Goal: Transaction & Acquisition: Purchase product/service

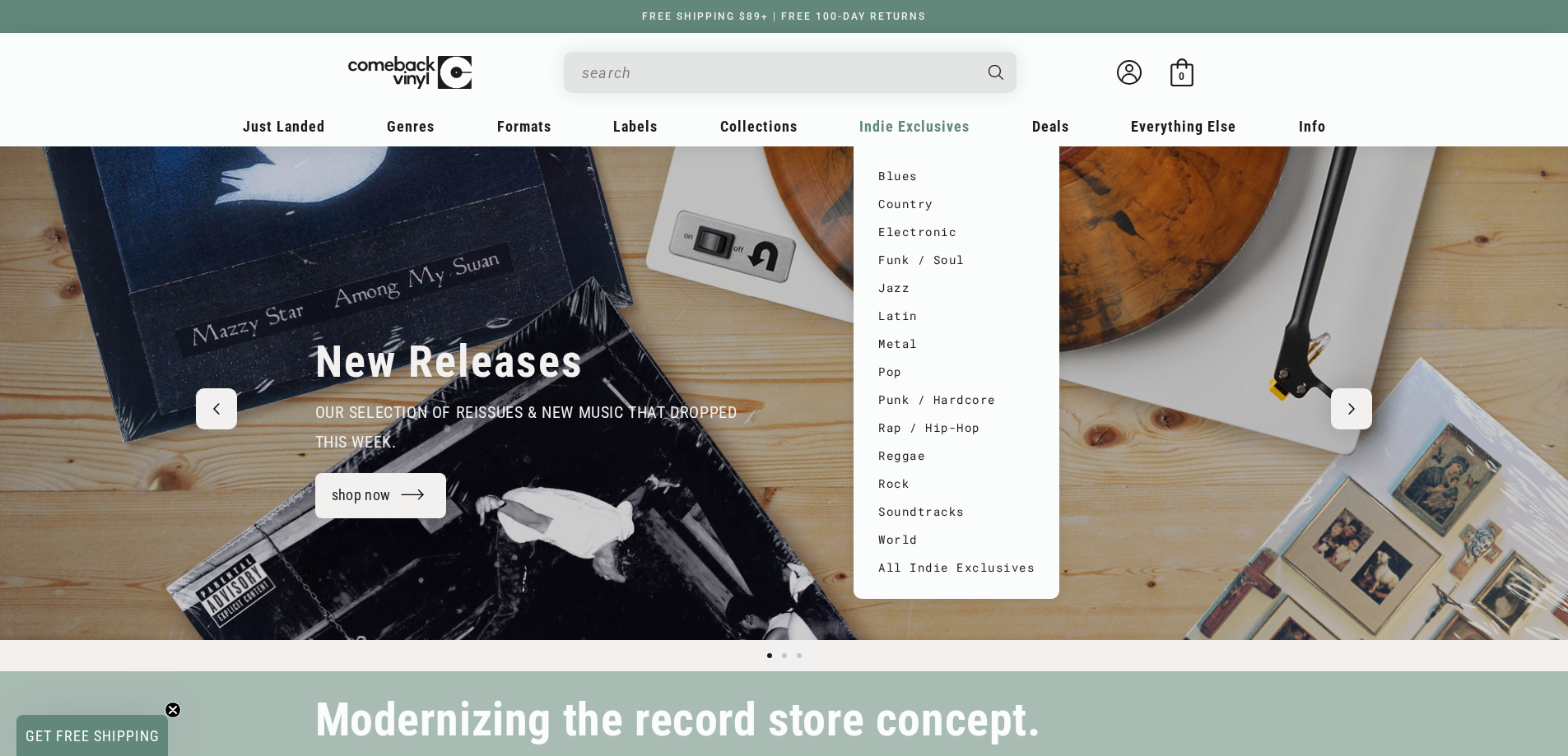
click at [934, 125] on span "Indie Exclusives" at bounding box center [914, 126] width 110 height 18
click at [891, 331] on link "Metal" at bounding box center [956, 343] width 156 height 28
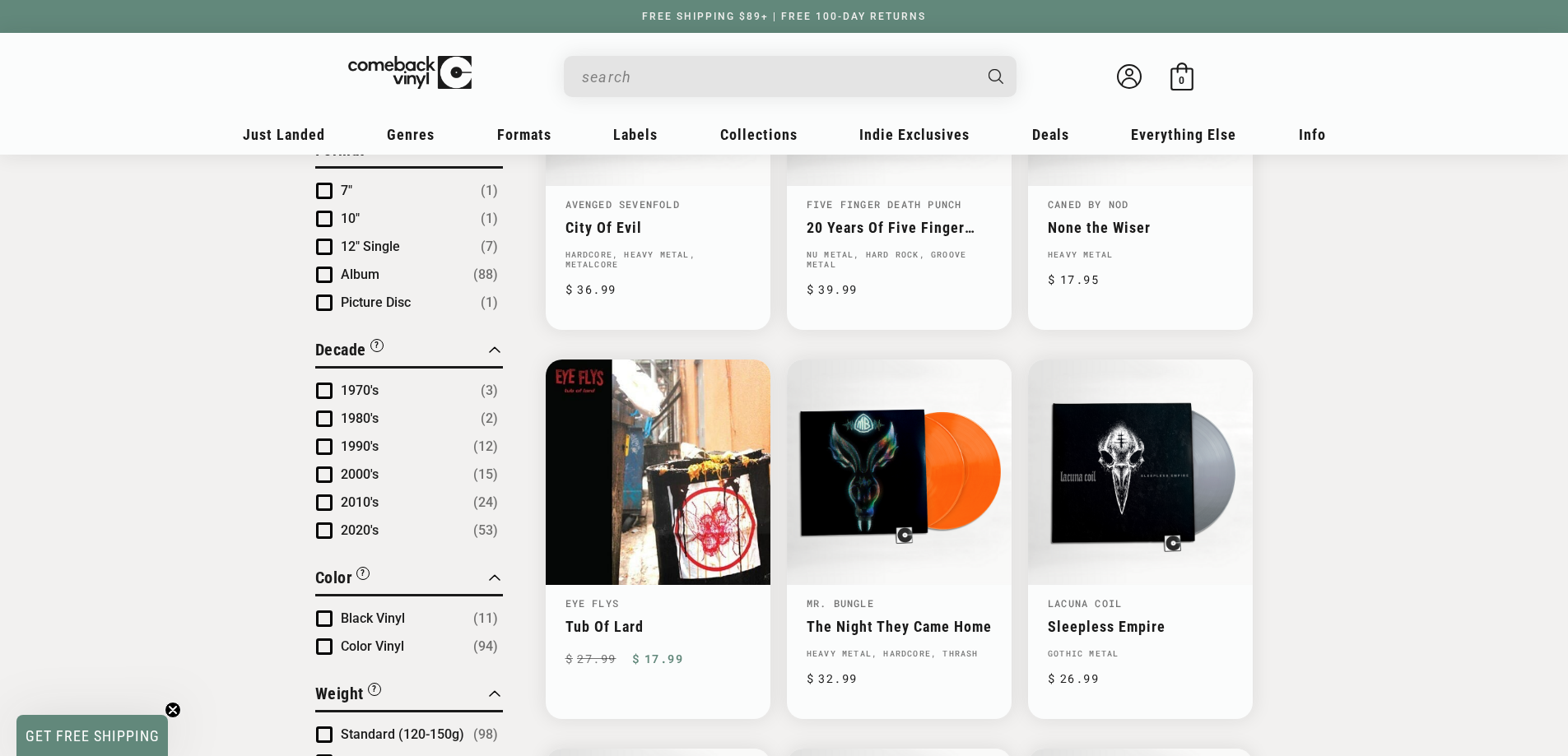
scroll to position [987, 0]
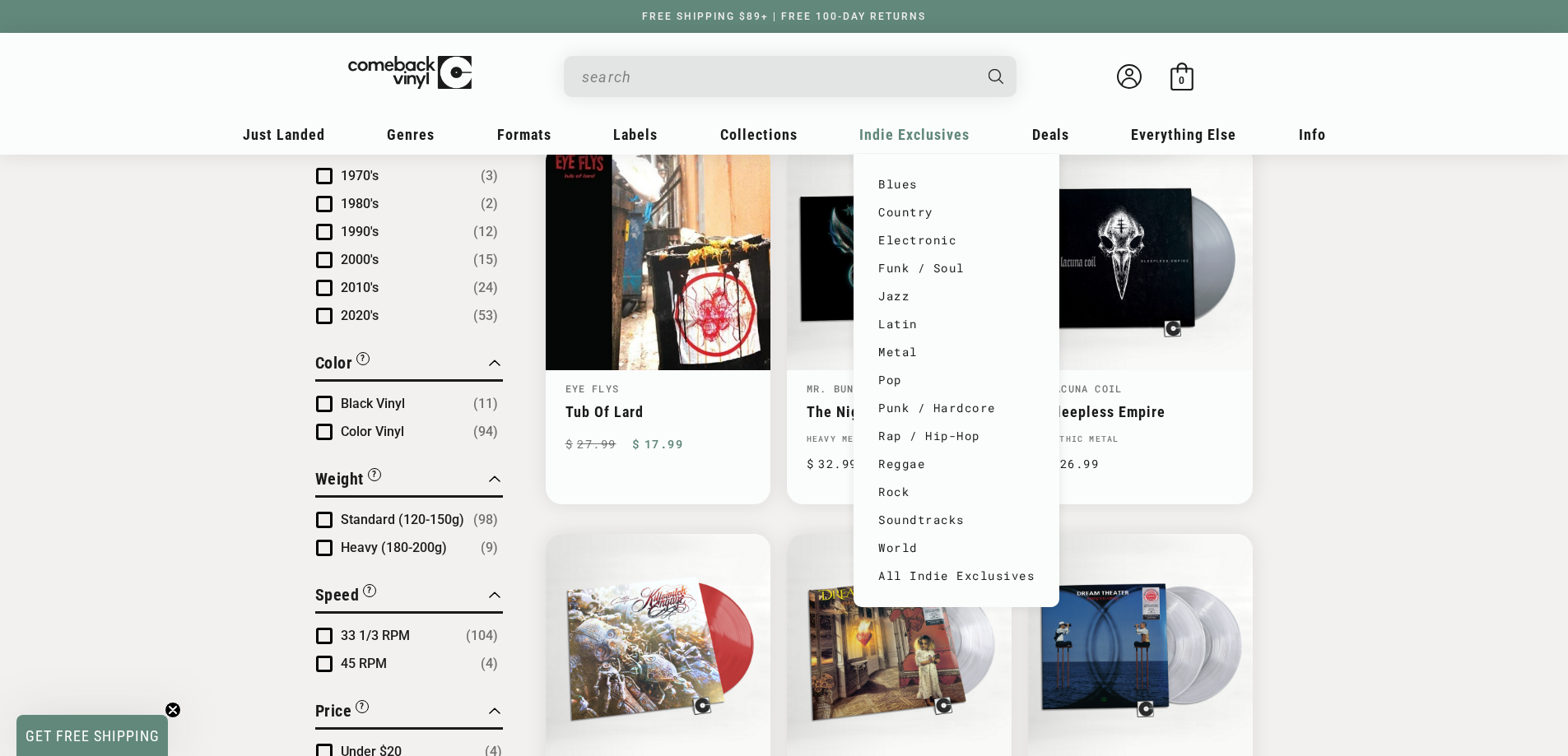
click at [923, 135] on span "Indie Exclusives" at bounding box center [914, 135] width 110 height 18
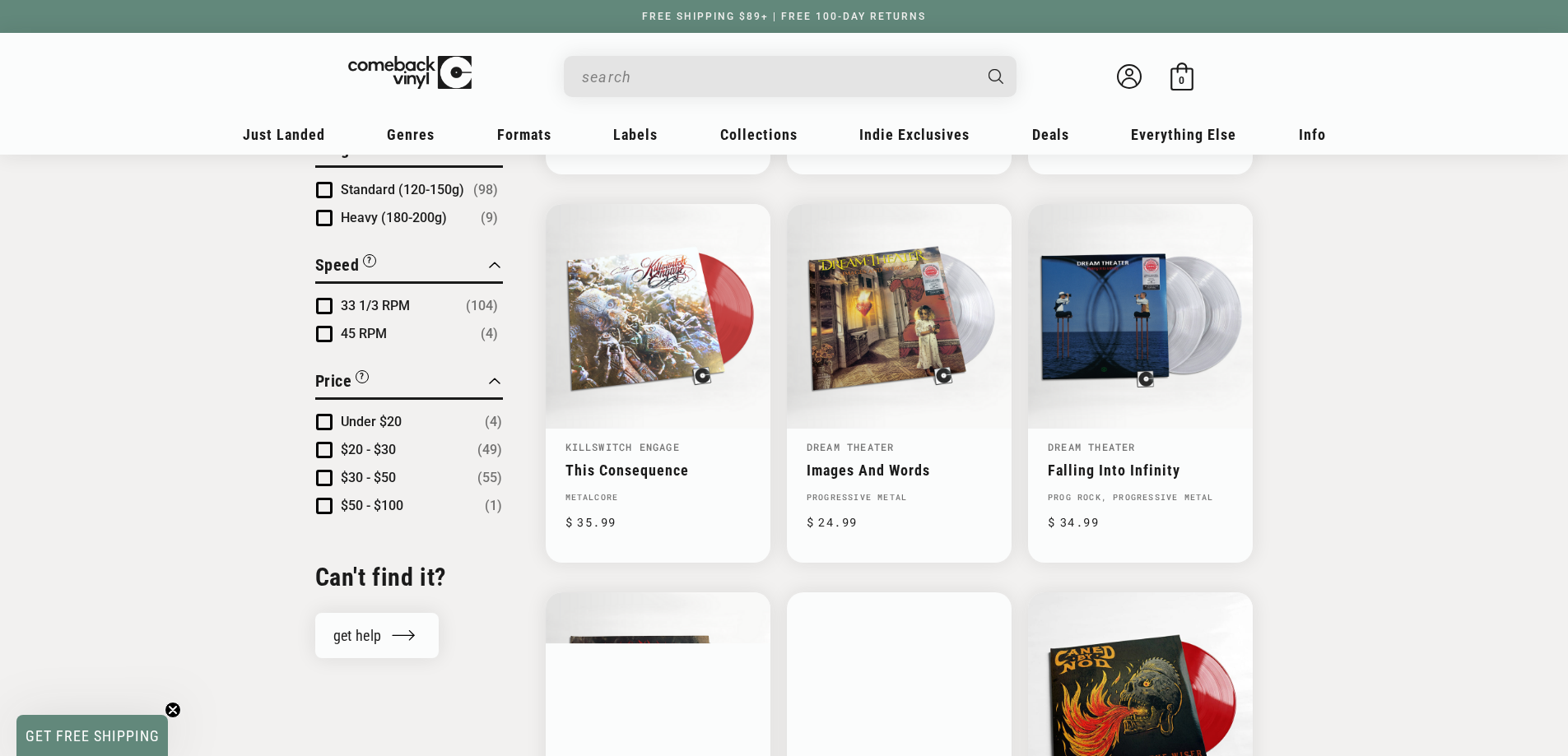
scroll to position [1536, 0]
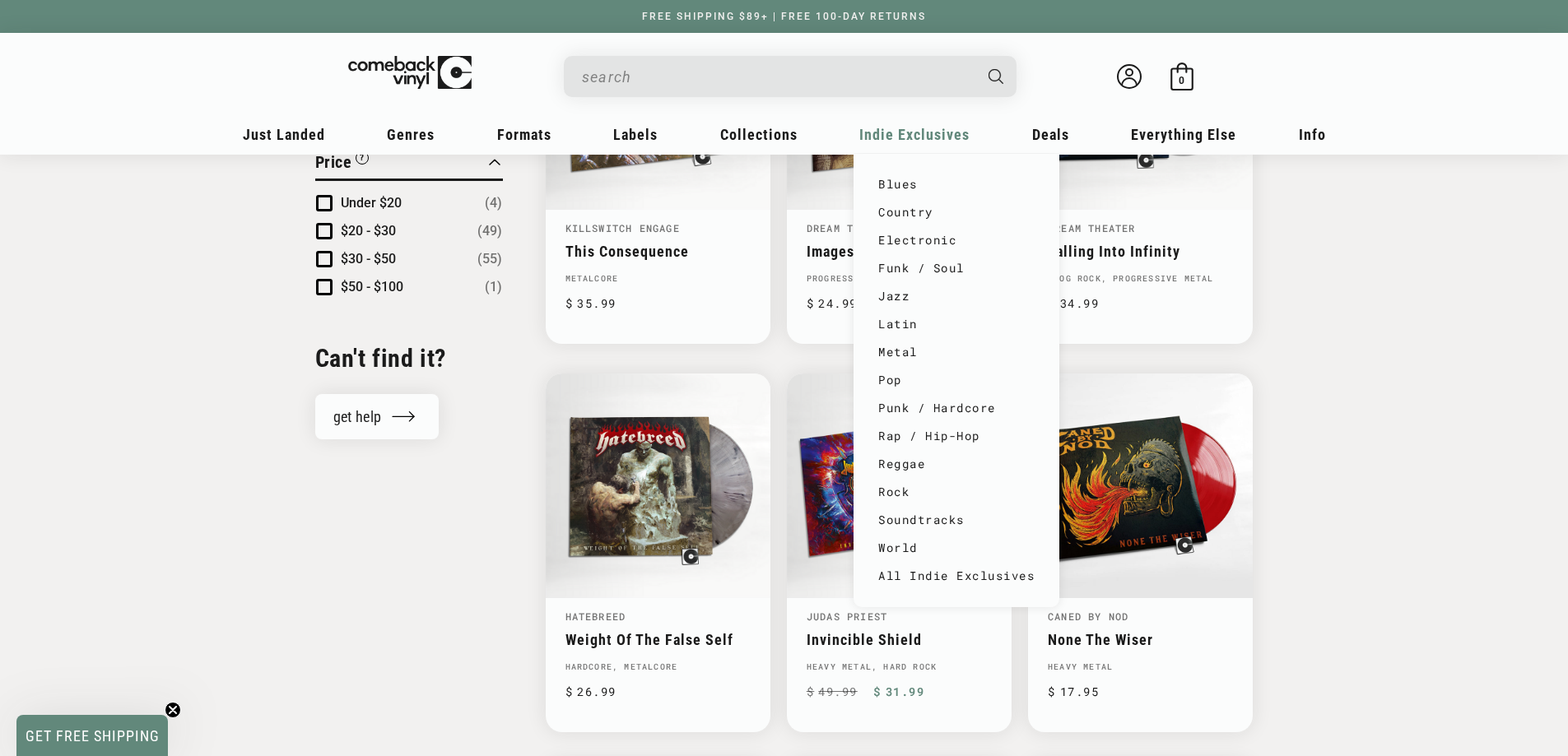
click at [931, 150] on div "Indie Exclusives" at bounding box center [914, 140] width 122 height 40
click at [913, 130] on span "Indie Exclusives" at bounding box center [914, 135] width 110 height 18
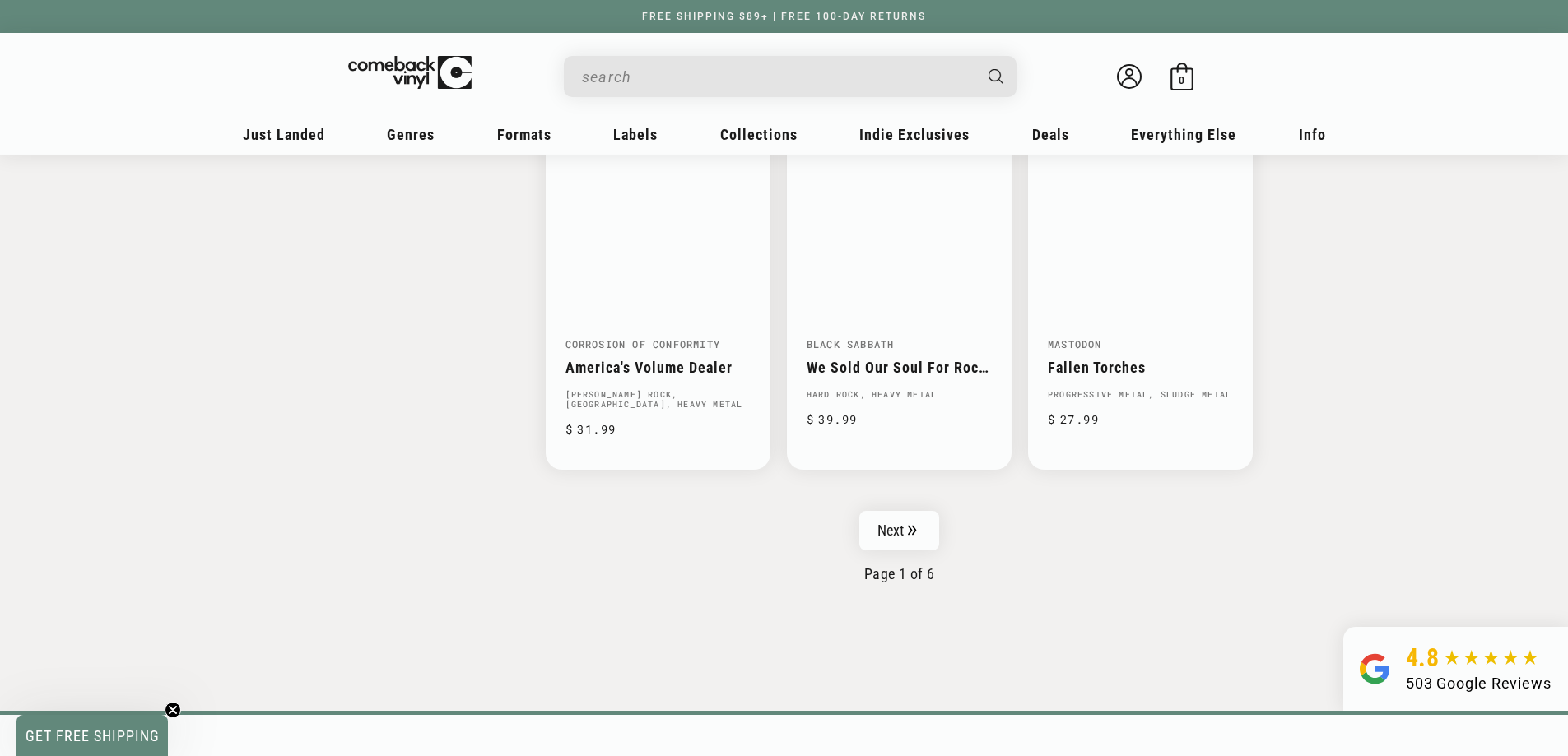
scroll to position [2688, 0]
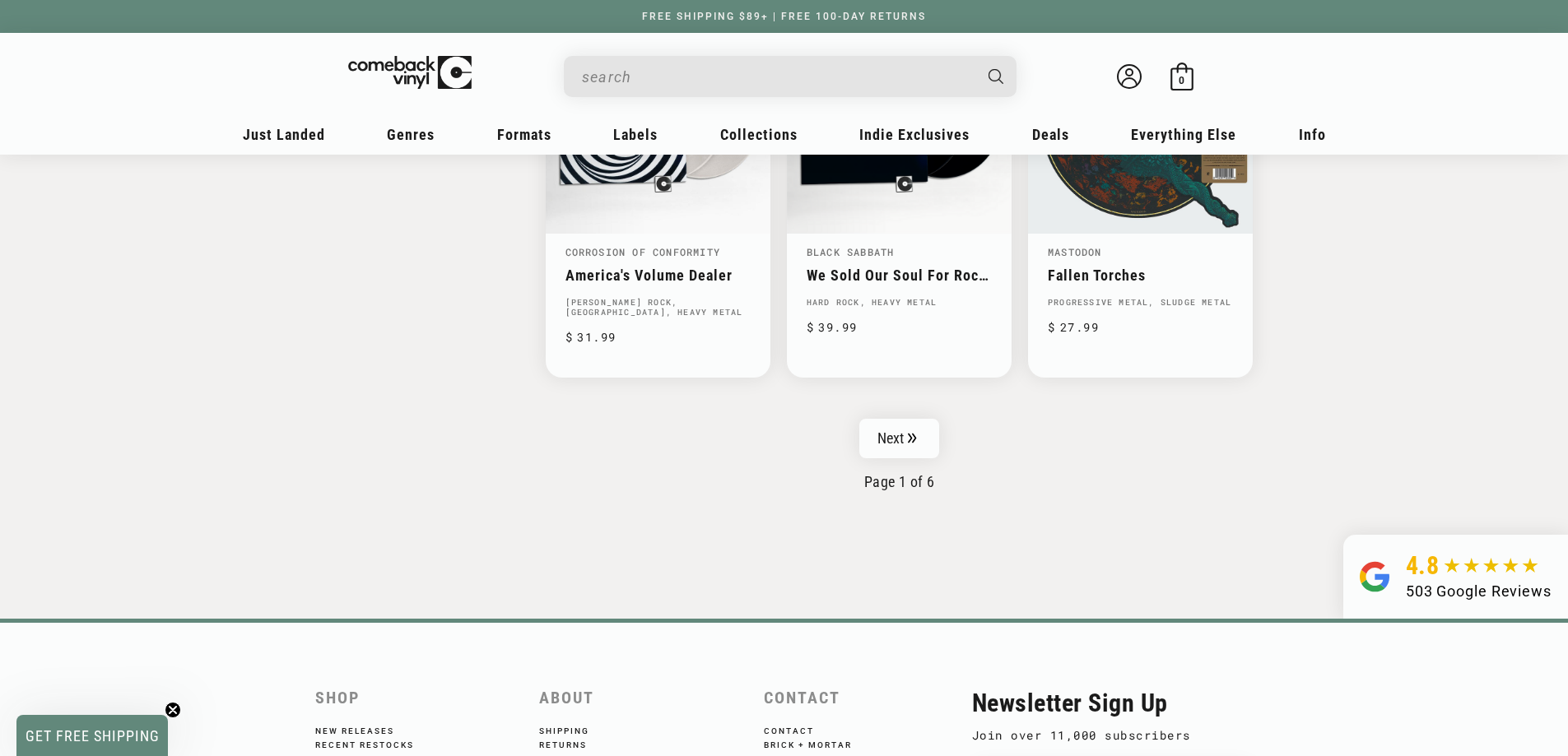
click at [739, 57] on div "Search" at bounding box center [798, 76] width 436 height 40
click at [709, 64] on input "When autocomplete results are available use up and down arrows to review and en…" at bounding box center [777, 77] width 390 height 34
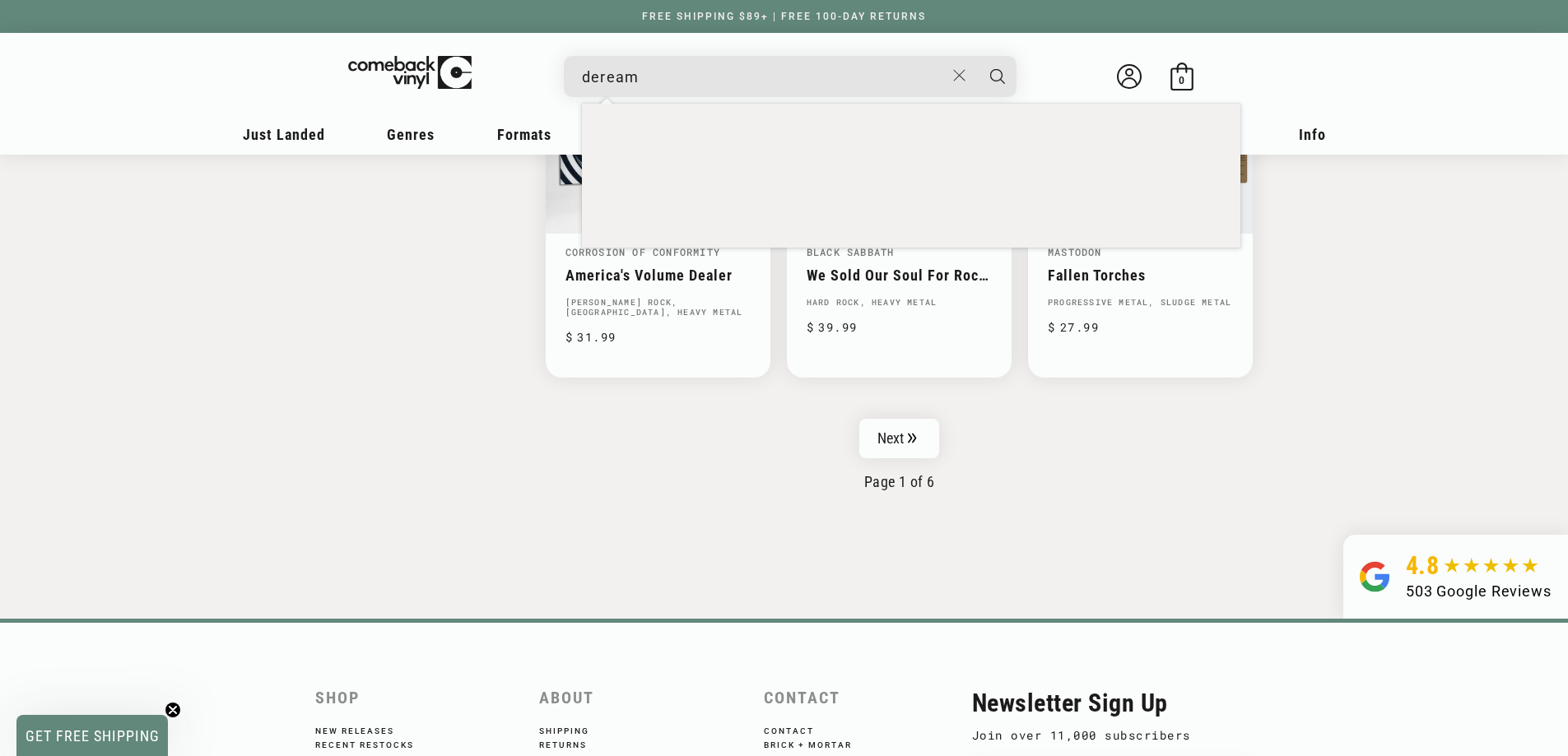
type input "derea"
type input "dream theater"
click at [977, 56] on button "Search" at bounding box center [997, 77] width 41 height 41
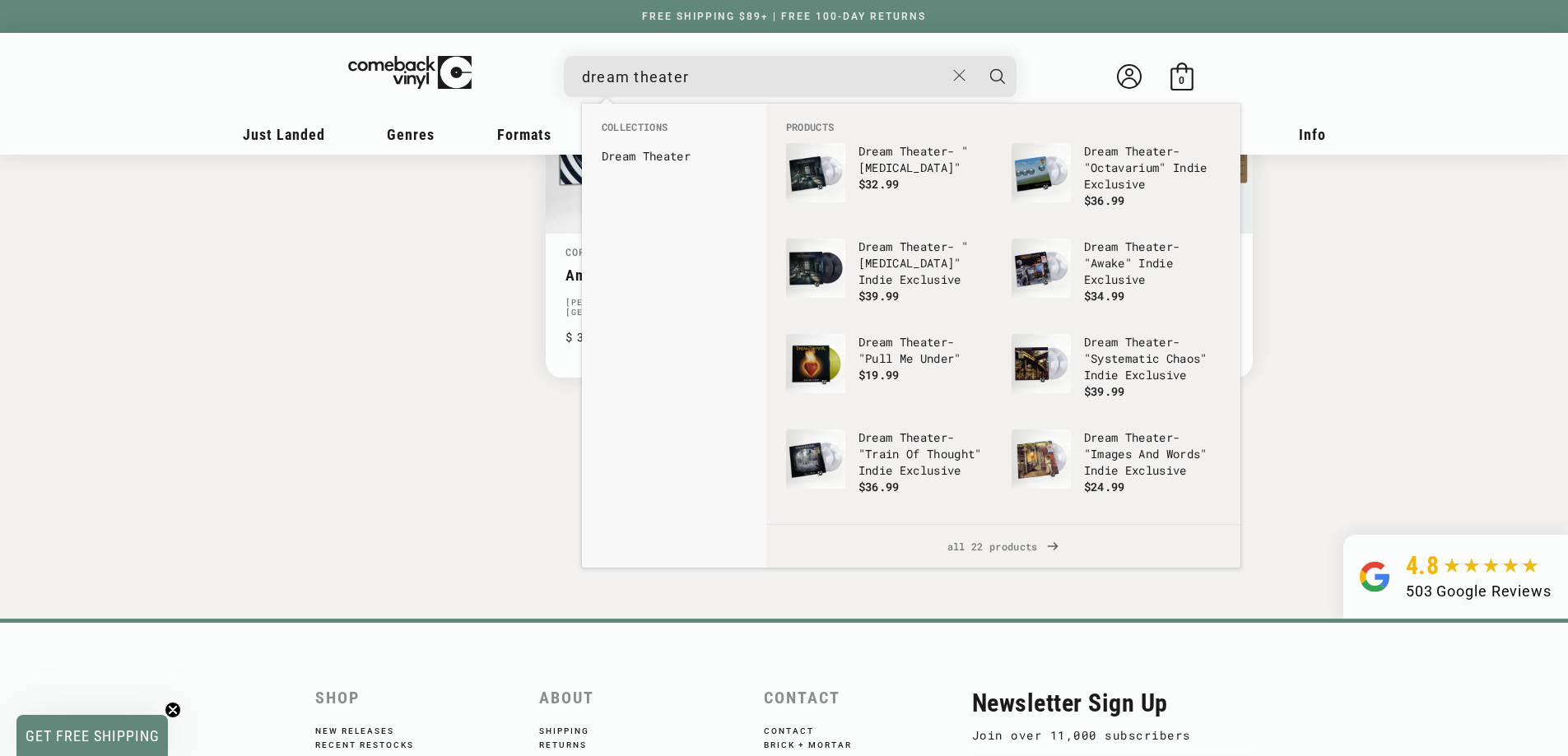
click at [977, 56] on button "Search" at bounding box center [997, 77] width 41 height 41
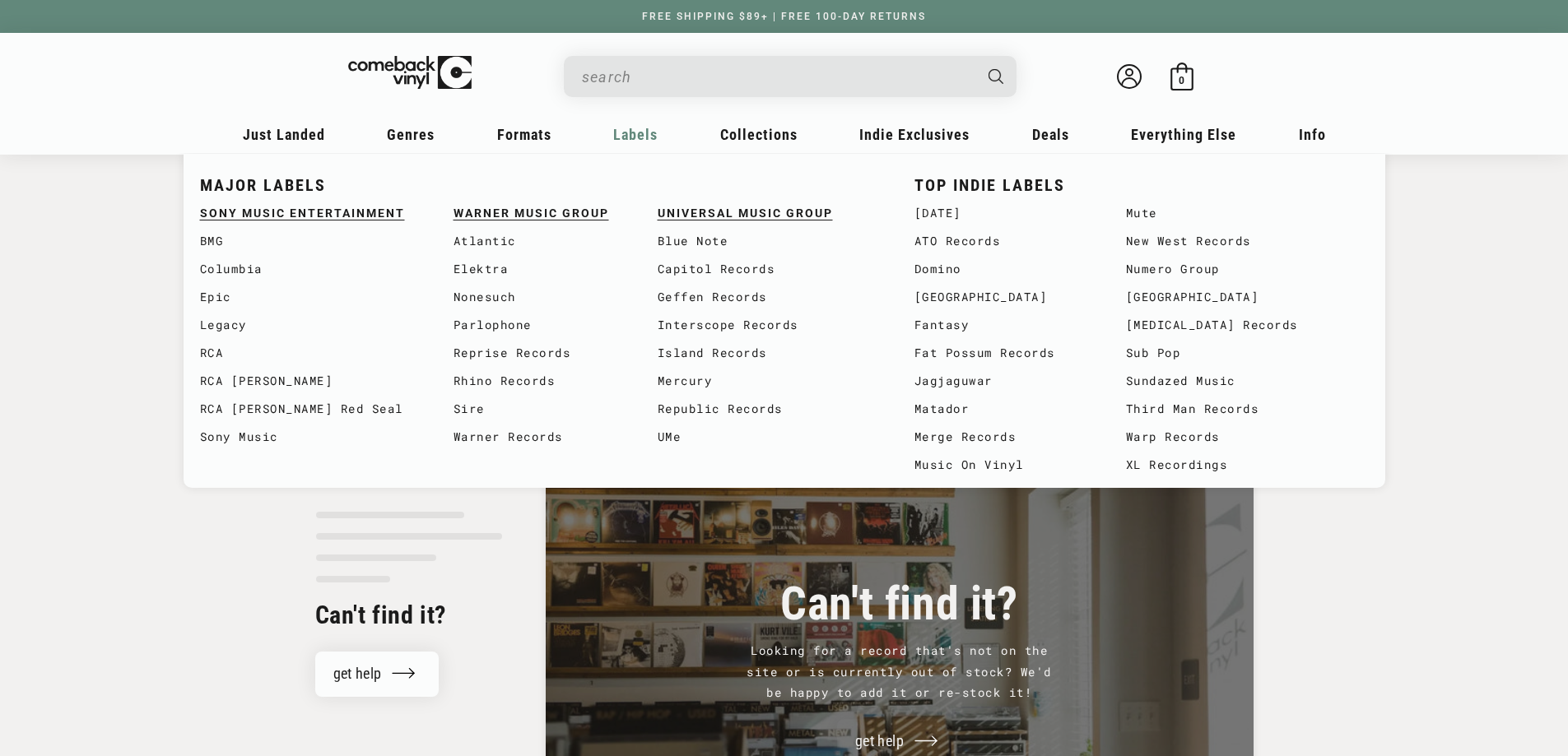
type input "dream theater"
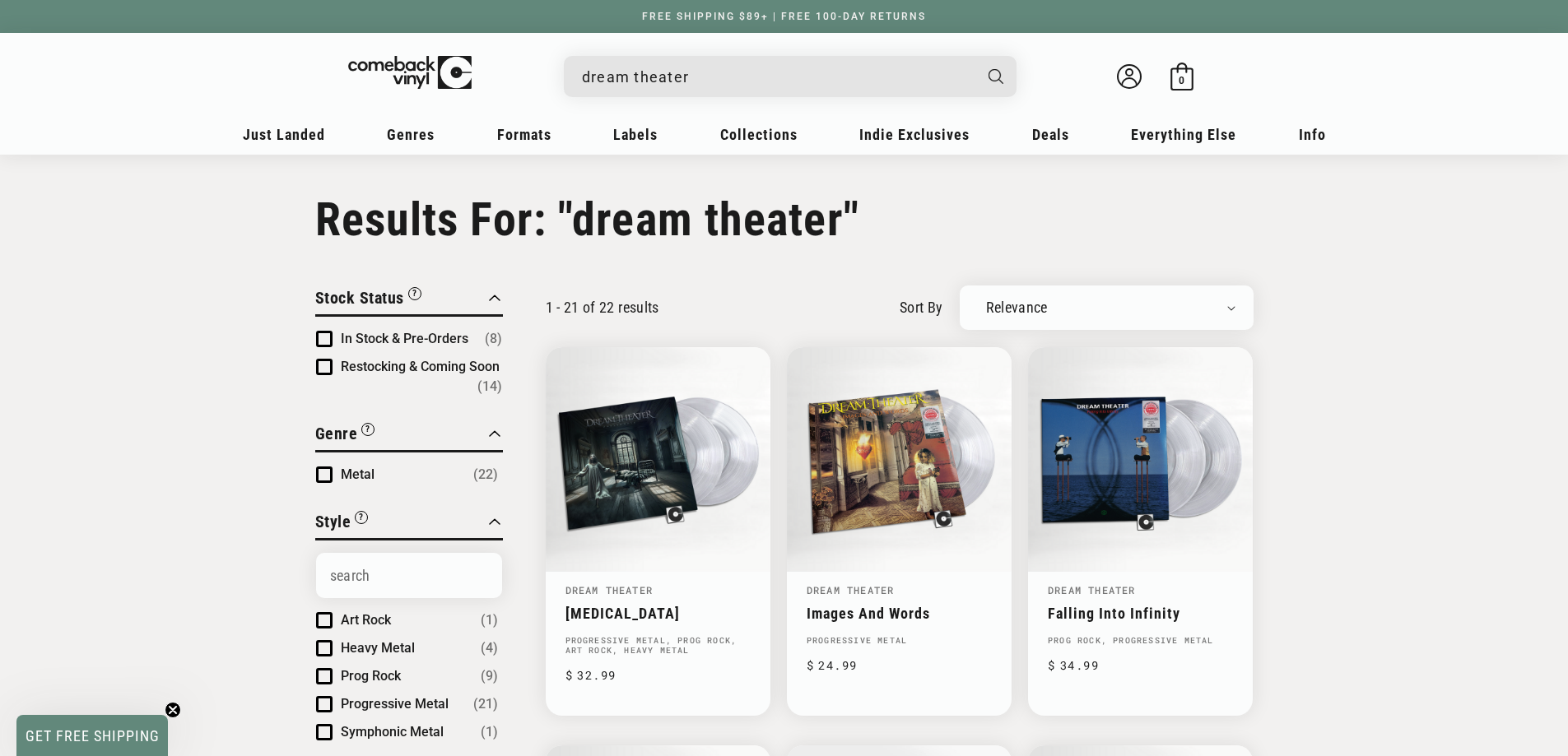
drag, startPoint x: 57, startPoint y: 409, endPoint x: 124, endPoint y: 362, distance: 81.8
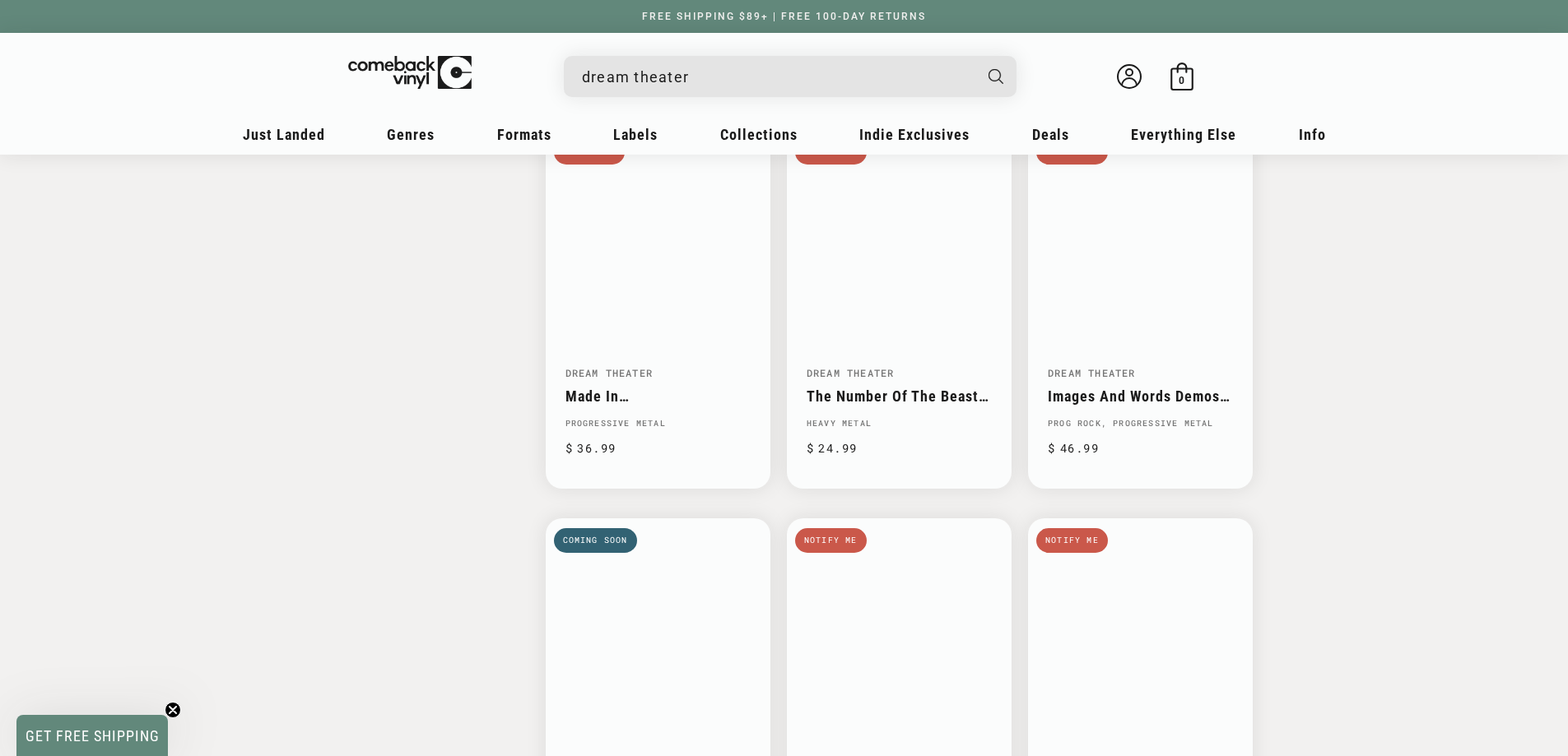
scroll to position [2413, 0]
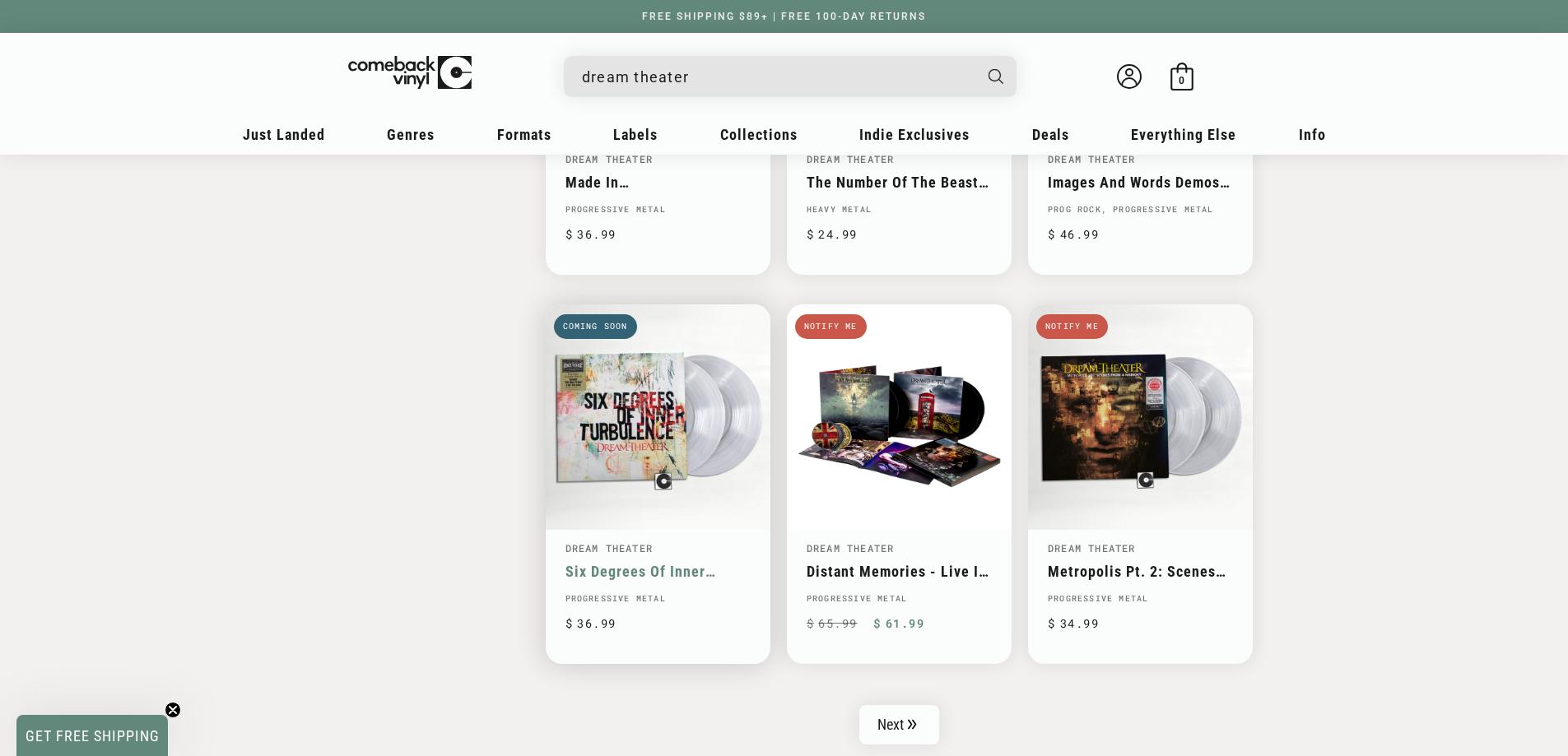
click at [634, 563] on link "Six Degrees Of Inner Turbulence" at bounding box center [658, 571] width 185 height 18
